Goal: Task Accomplishment & Management: Manage account settings

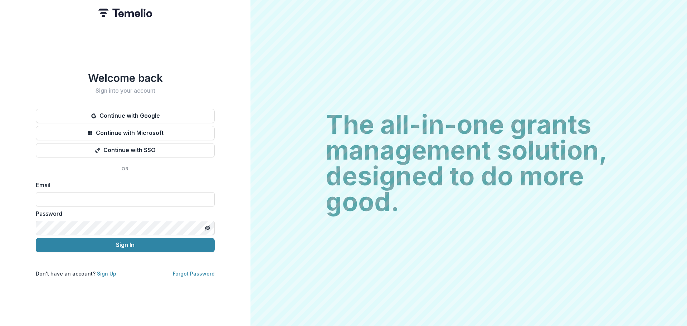
click at [136, 112] on button "Continue with Google" at bounding box center [125, 116] width 179 height 14
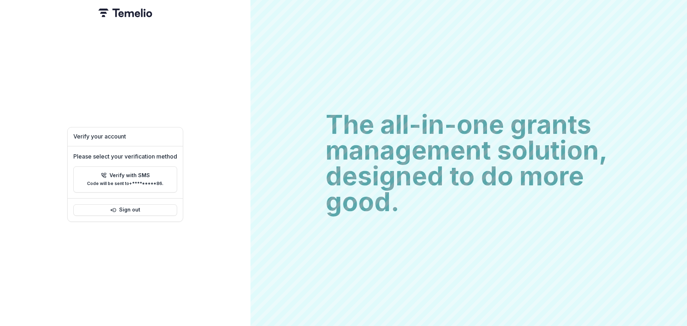
click at [115, 173] on p "Verify with SMS" at bounding box center [130, 176] width 40 height 6
click at [127, 186] on button "Resend" at bounding box center [127, 188] width 19 height 6
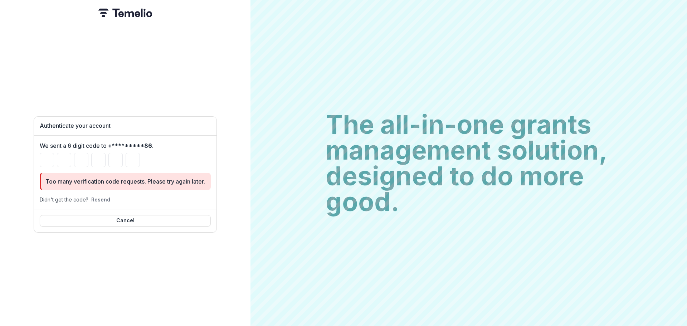
click at [100, 197] on button "Resend" at bounding box center [100, 200] width 19 height 6
click at [98, 197] on button "Resend" at bounding box center [100, 200] width 19 height 6
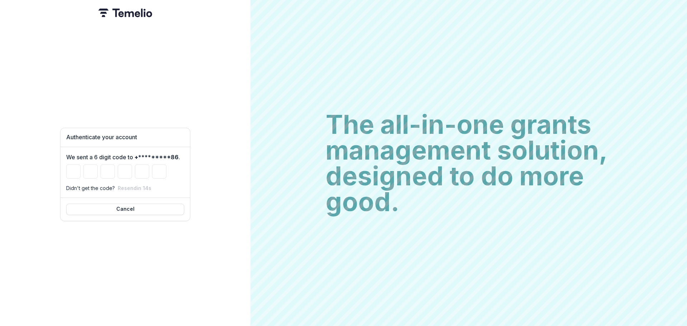
click at [19, 146] on div "Authenticate your account We sent a 6 digit code to +*********86 . Didn't get t…" at bounding box center [125, 163] width 251 height 326
